Goal: Task Accomplishment & Management: Complete application form

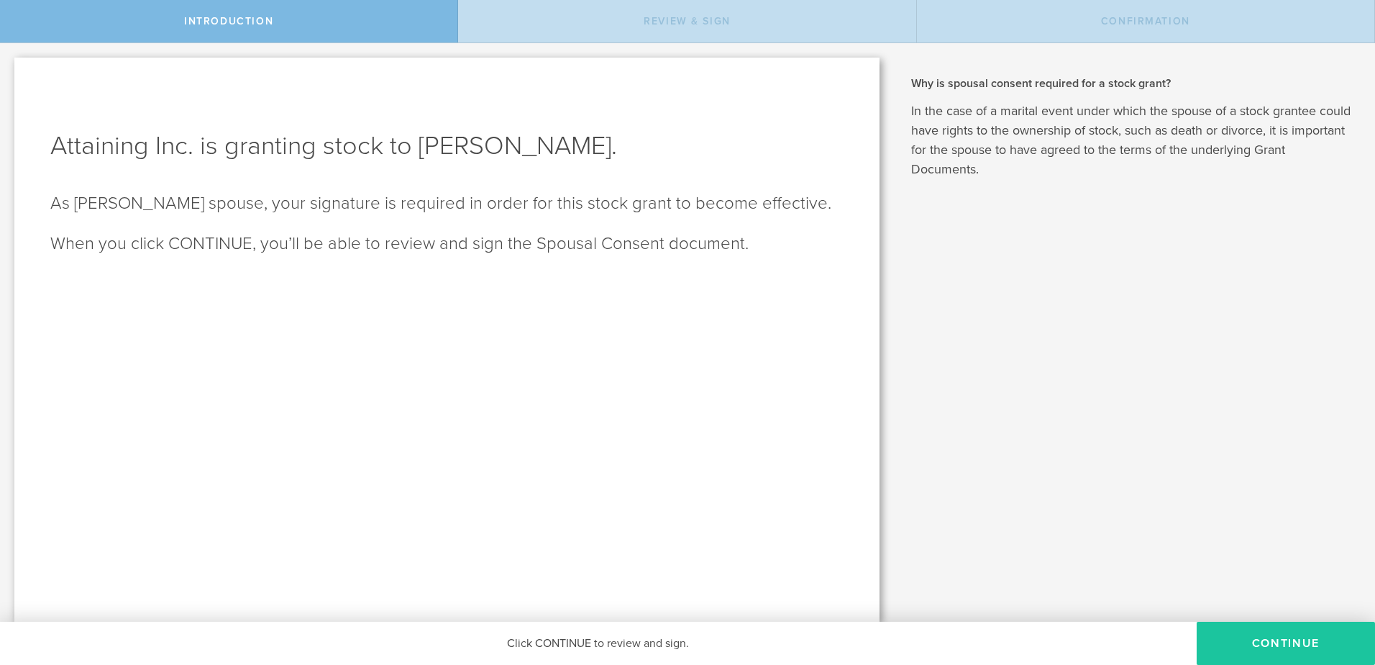
click at [1241, 642] on button "CONTINUE" at bounding box center [1286, 642] width 178 height 43
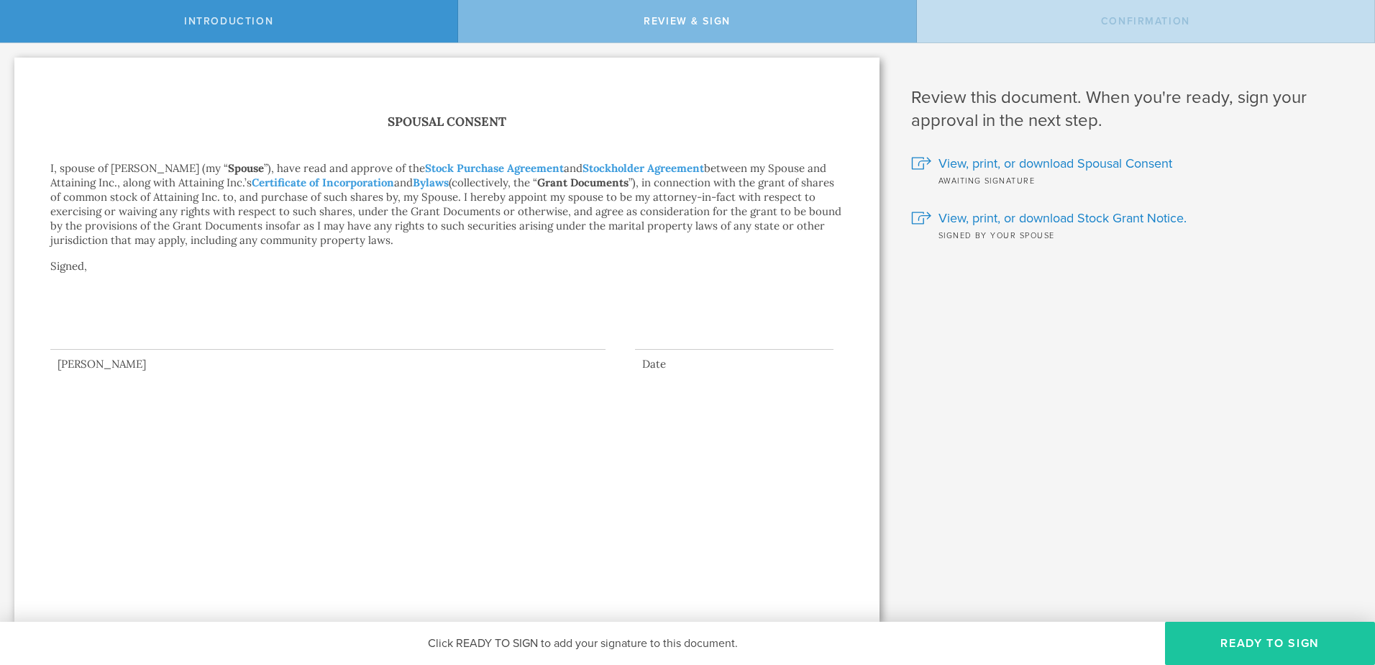
click at [1251, 642] on button "Ready to Sign" at bounding box center [1270, 642] width 210 height 43
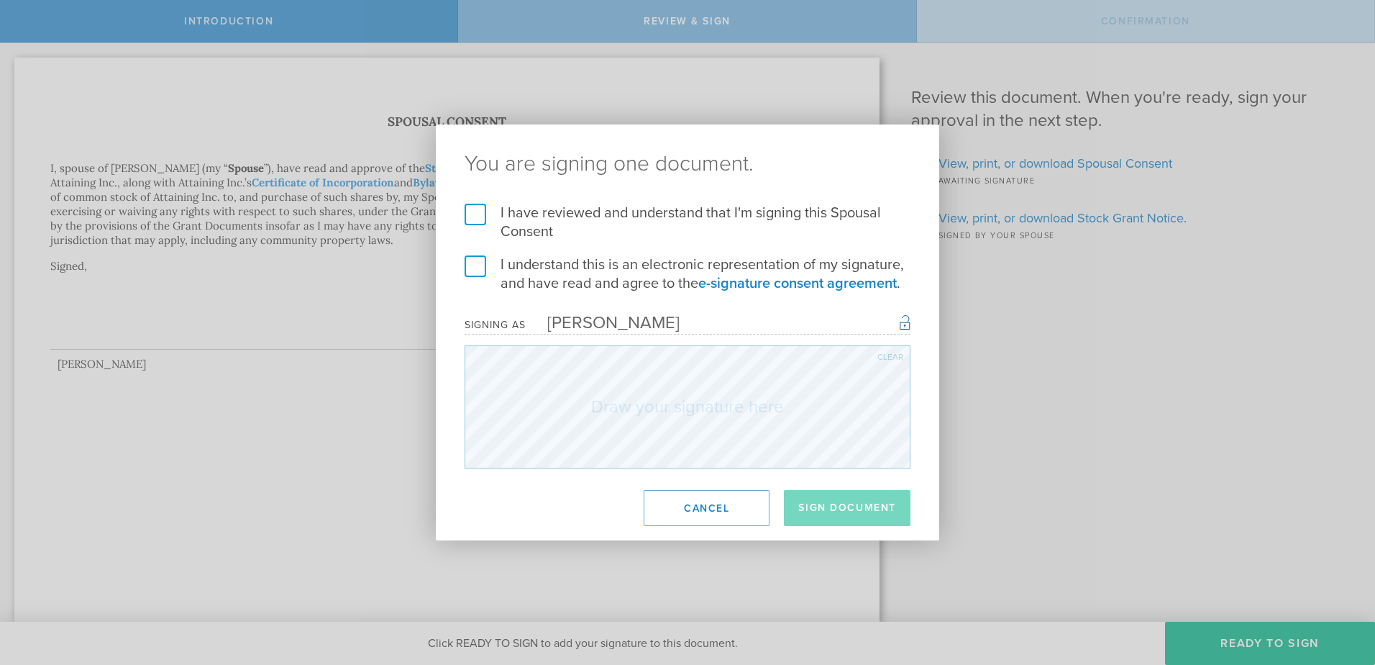
click at [478, 211] on label "I have reviewed and understand that I'm signing this Spousal Consent" at bounding box center [688, 222] width 446 height 37
click at [0, 0] on input "I have reviewed and understand that I'm signing this Spousal Consent" at bounding box center [0, 0] width 0 height 0
click at [478, 261] on label "I understand this is an electronic representation of my signature, and have rea…" at bounding box center [688, 273] width 446 height 37
click at [0, 0] on input "I understand this is an electronic representation of my signature, and have rea…" at bounding box center [0, 0] width 0 height 0
click at [846, 508] on button "Sign Document" at bounding box center [847, 508] width 127 height 36
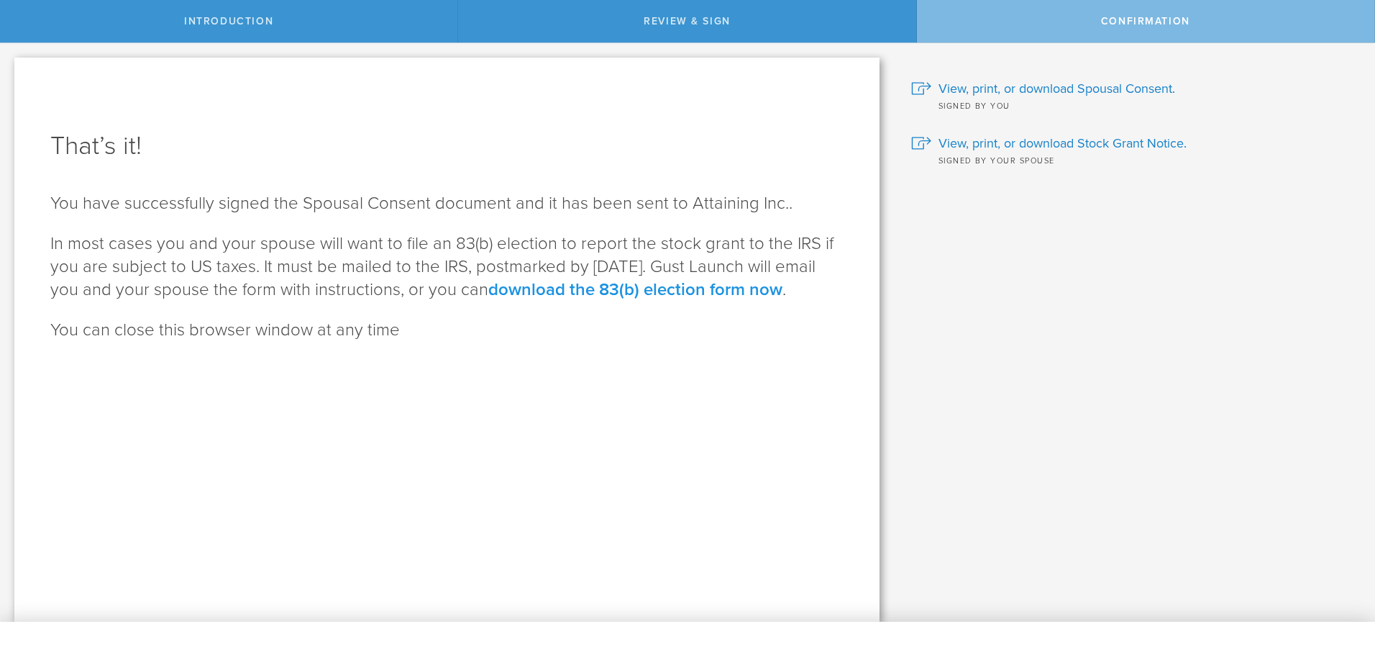
click at [669, 296] on link "download the 83(b) election form now" at bounding box center [635, 289] width 294 height 21
